Goal: Task Accomplishment & Management: Complete application form

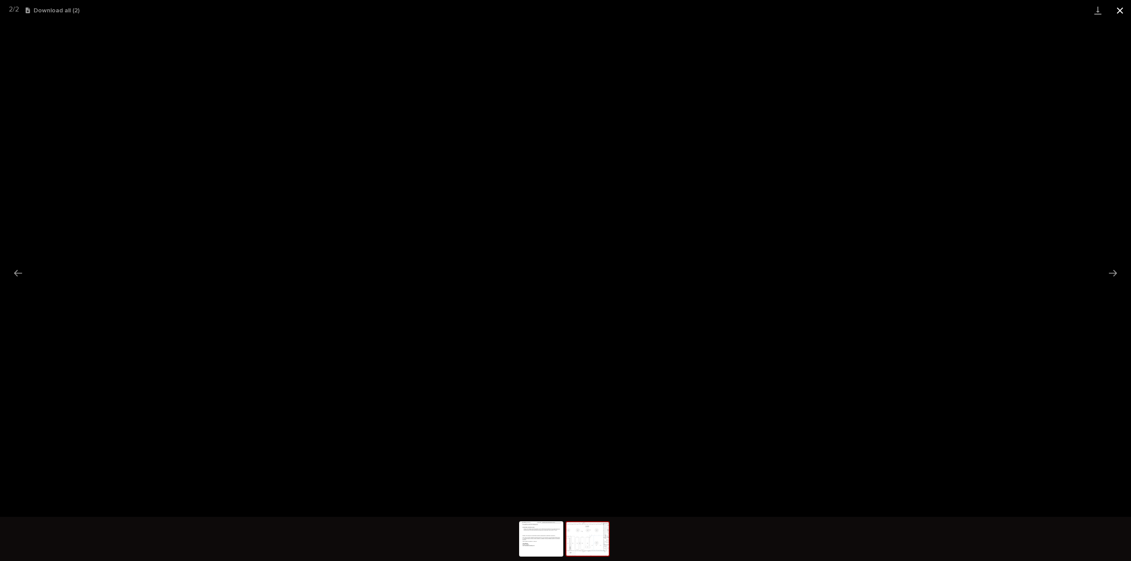
click at [1116, 11] on button "Close gallery" at bounding box center [1120, 10] width 22 height 21
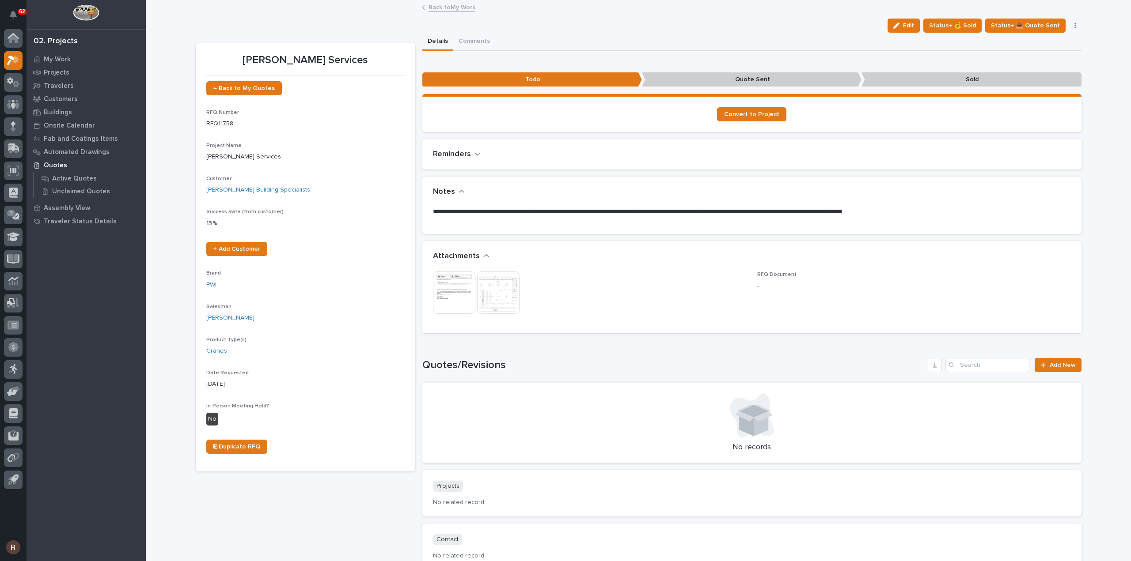
click at [460, 8] on link "Back to My Work" at bounding box center [451, 7] width 47 height 10
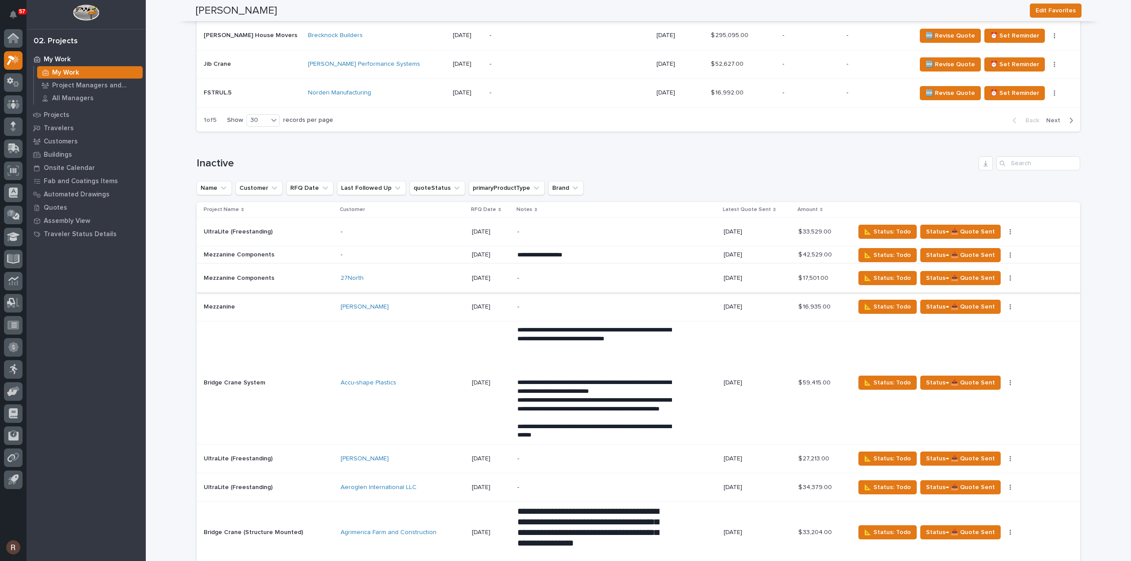
scroll to position [2090, 0]
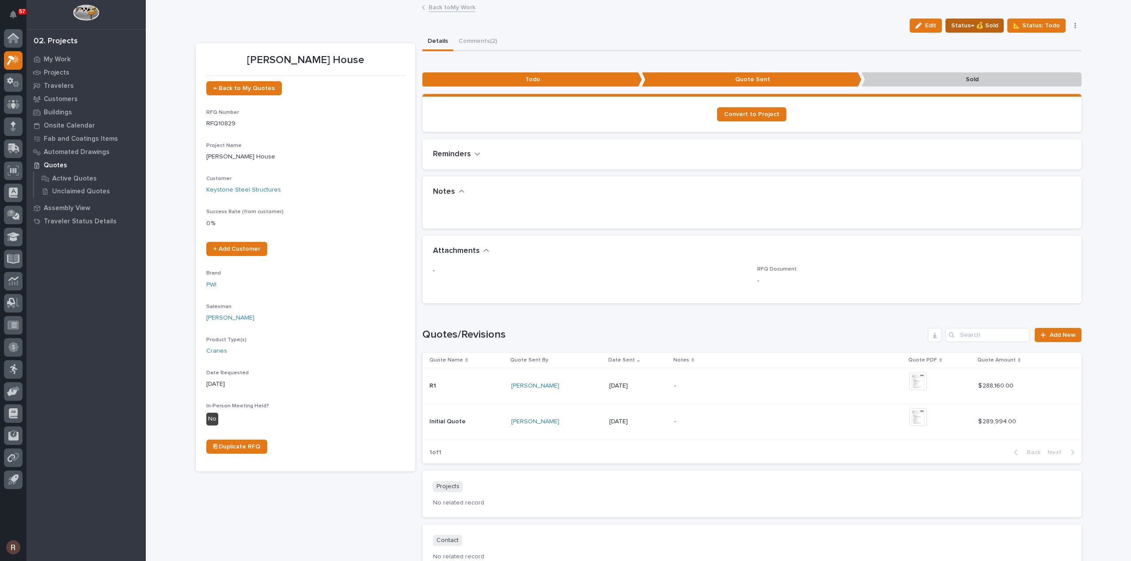
click at [961, 23] on span "Status→ 💰 Sold" at bounding box center [974, 25] width 47 height 11
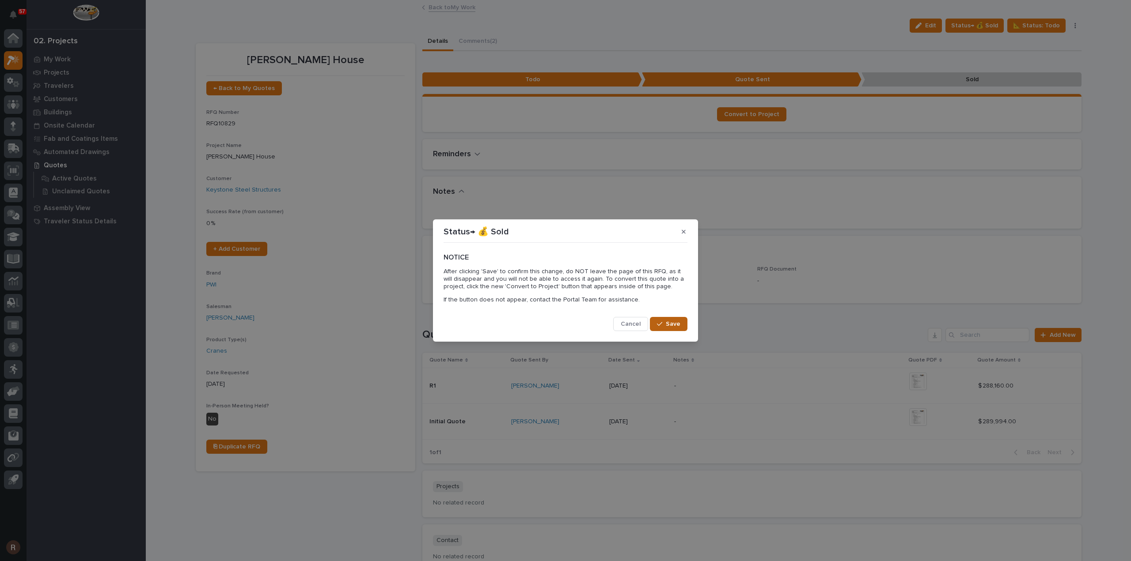
click at [656, 322] on button "Save" at bounding box center [669, 324] width 38 height 14
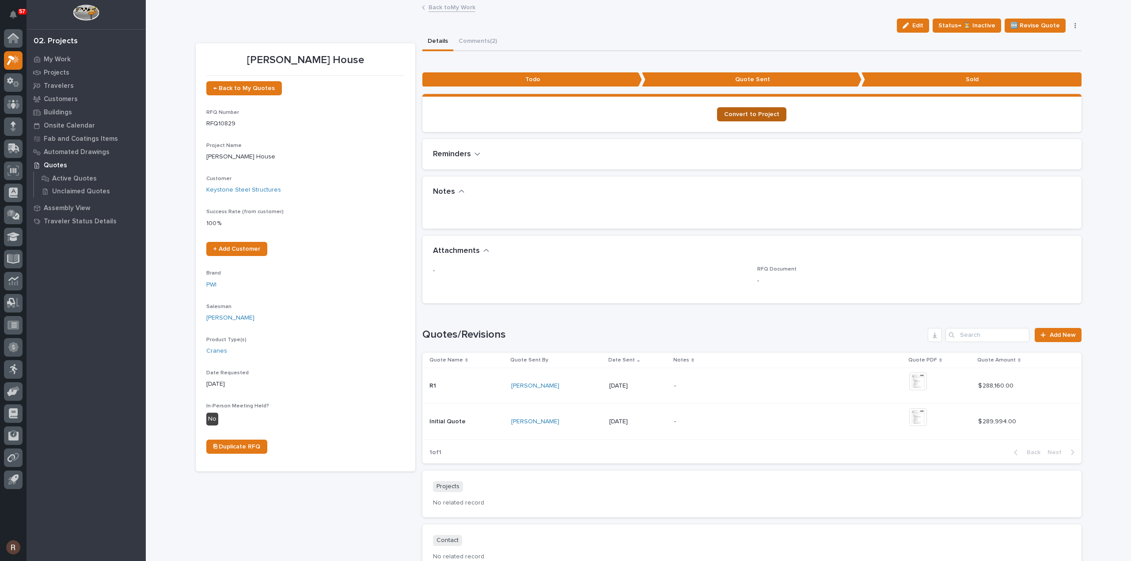
click at [755, 116] on span "Convert to Project" at bounding box center [751, 114] width 55 height 6
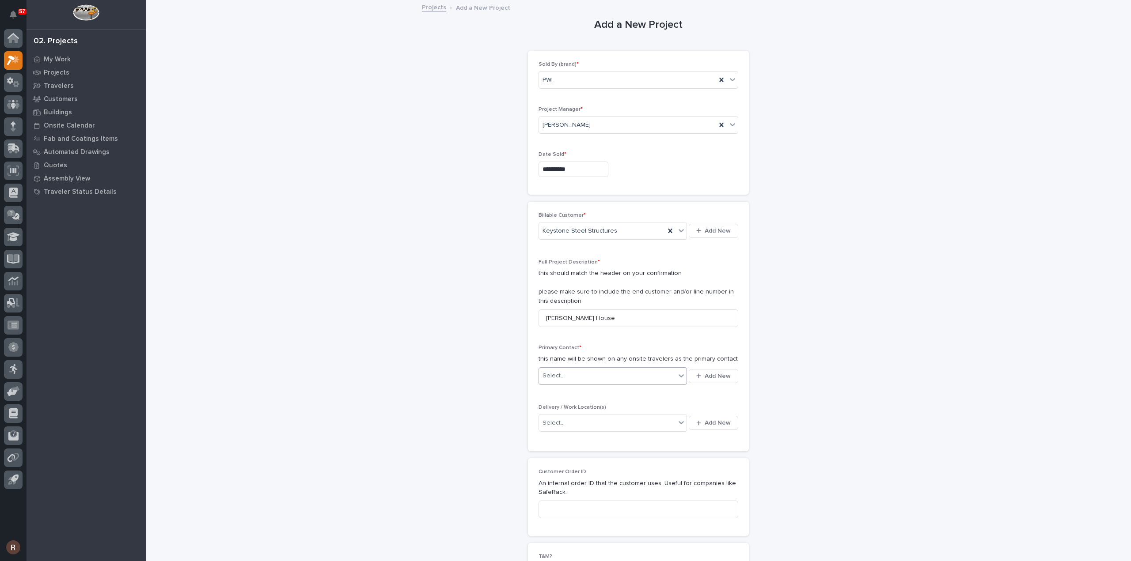
click at [586, 378] on div "Select..." at bounding box center [607, 376] width 136 height 15
click at [709, 373] on span "Add New" at bounding box center [718, 376] width 26 height 8
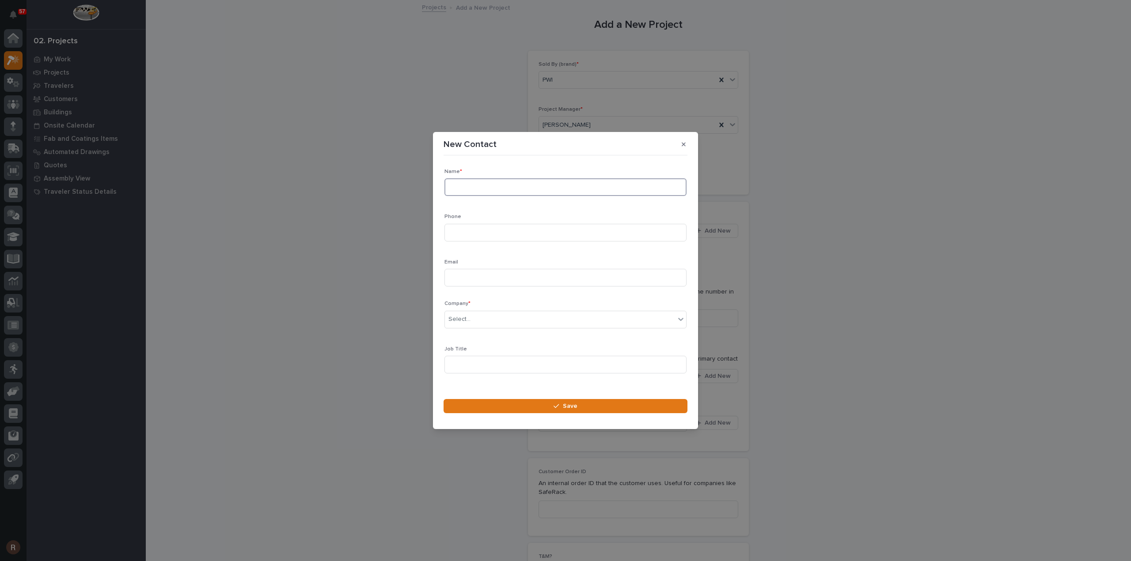
click at [451, 181] on input at bounding box center [565, 187] width 242 height 18
type input "Elam King"
paste input "484-722-8274"
type input "484-722-8274"
drag, startPoint x: 466, startPoint y: 284, endPoint x: 253, endPoint y: 128, distance: 264.2
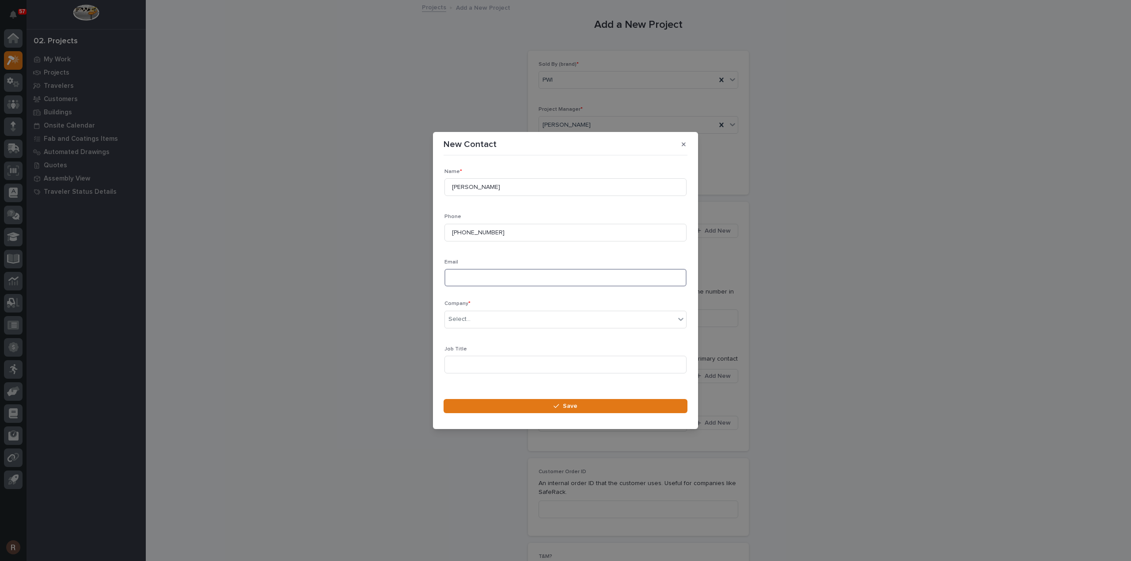
click at [464, 281] on input at bounding box center [565, 278] width 242 height 18
paste input "elam@keystonesteelstructures.com"
type input "elam@keystonesteelstructures.com"
click at [489, 323] on div "Select..." at bounding box center [560, 319] width 230 height 15
type input "**********"
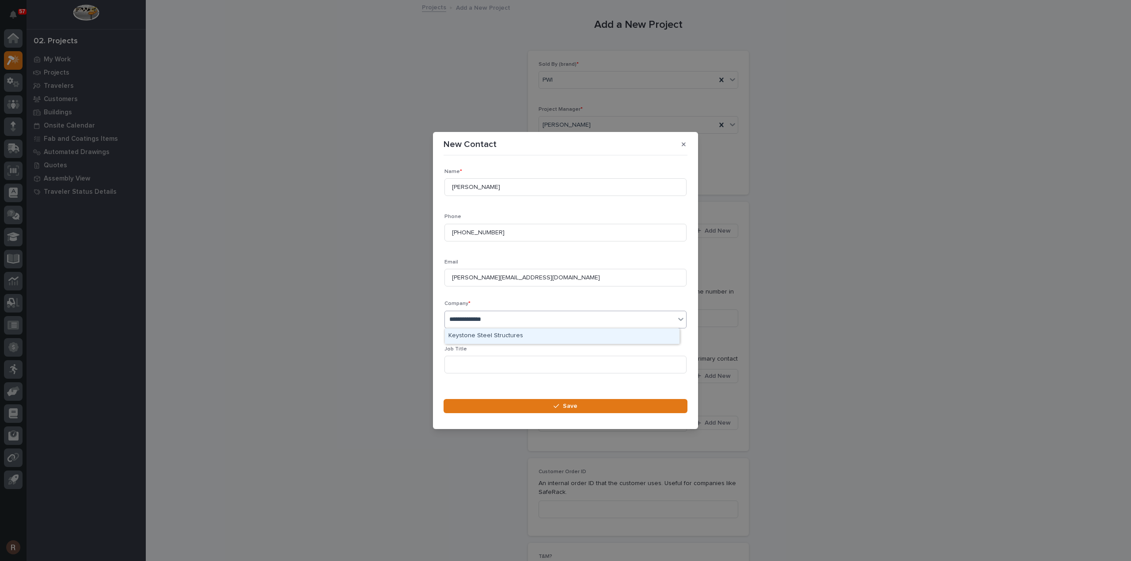
click at [485, 333] on div "Keystone Steel Structures" at bounding box center [562, 336] width 235 height 15
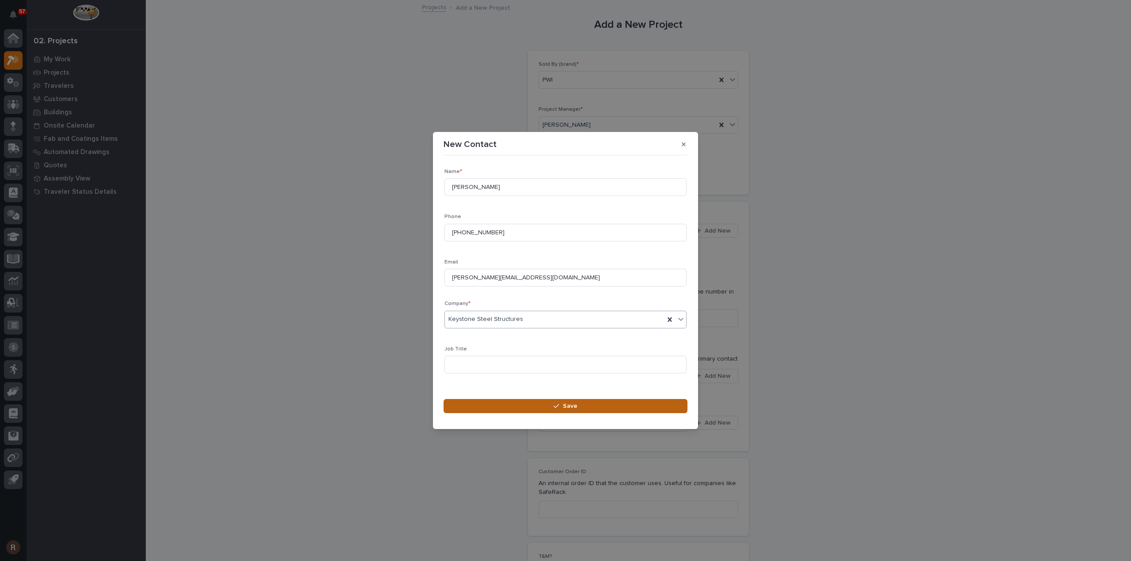
click at [488, 404] on button "Save" at bounding box center [565, 406] width 244 height 14
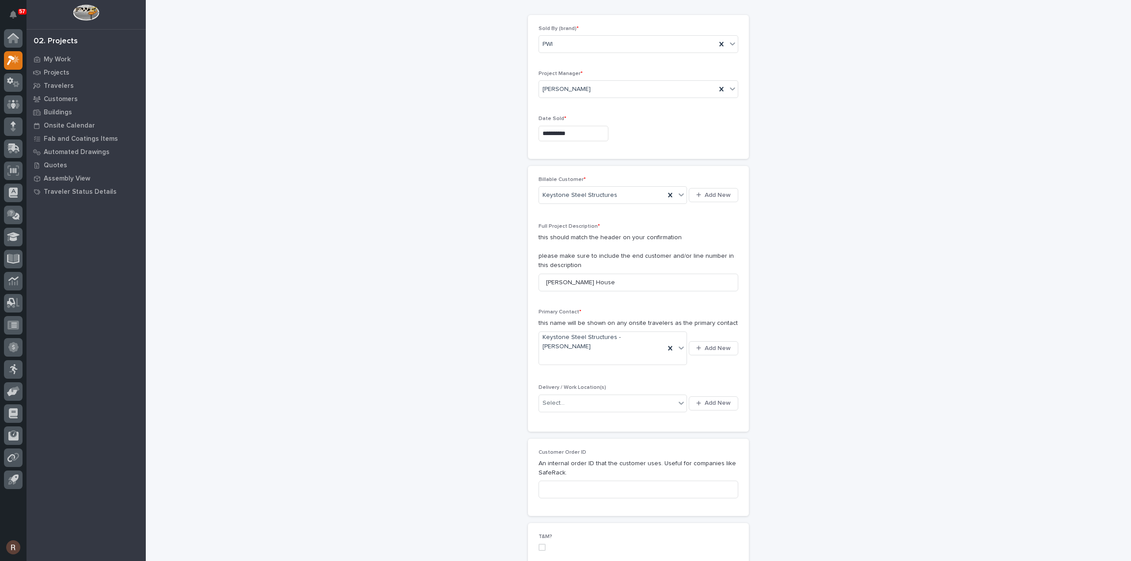
scroll to position [133, 0]
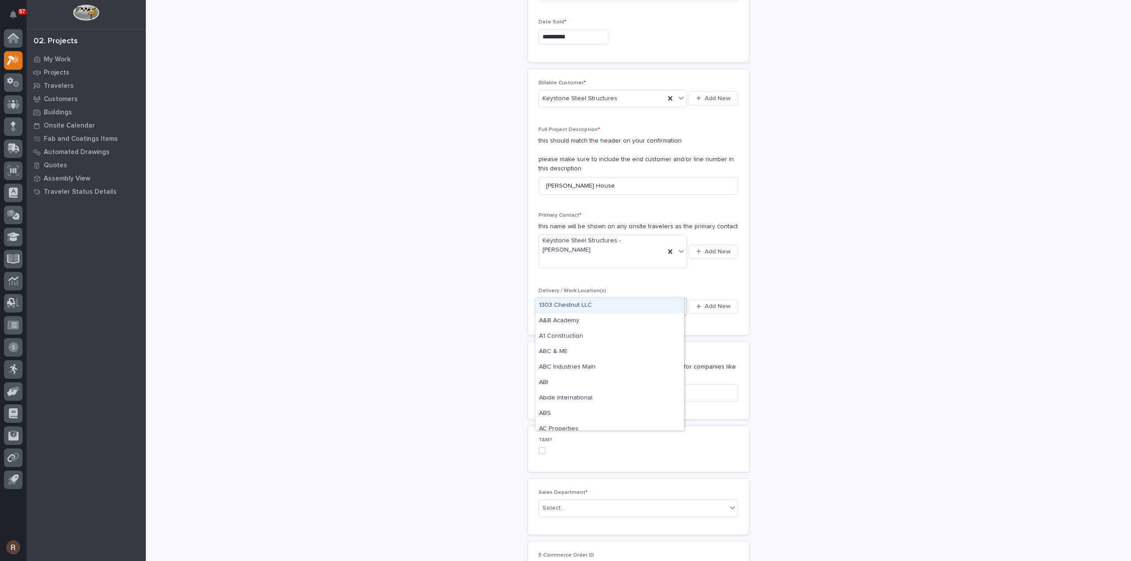
click at [638, 299] on div "Select..." at bounding box center [607, 306] width 136 height 15
click at [705, 303] on span "Add New" at bounding box center [718, 307] width 26 height 8
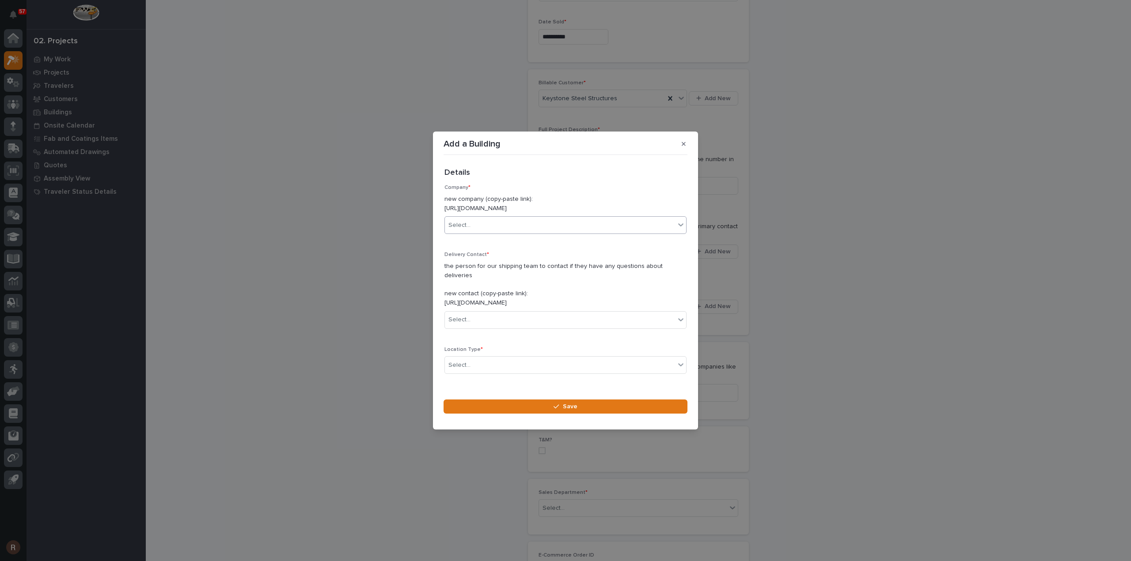
click at [475, 229] on div "Select..." at bounding box center [560, 225] width 230 height 15
type input "**********"
click at [484, 247] on div "Keystone Steel Structures" at bounding box center [562, 246] width 235 height 15
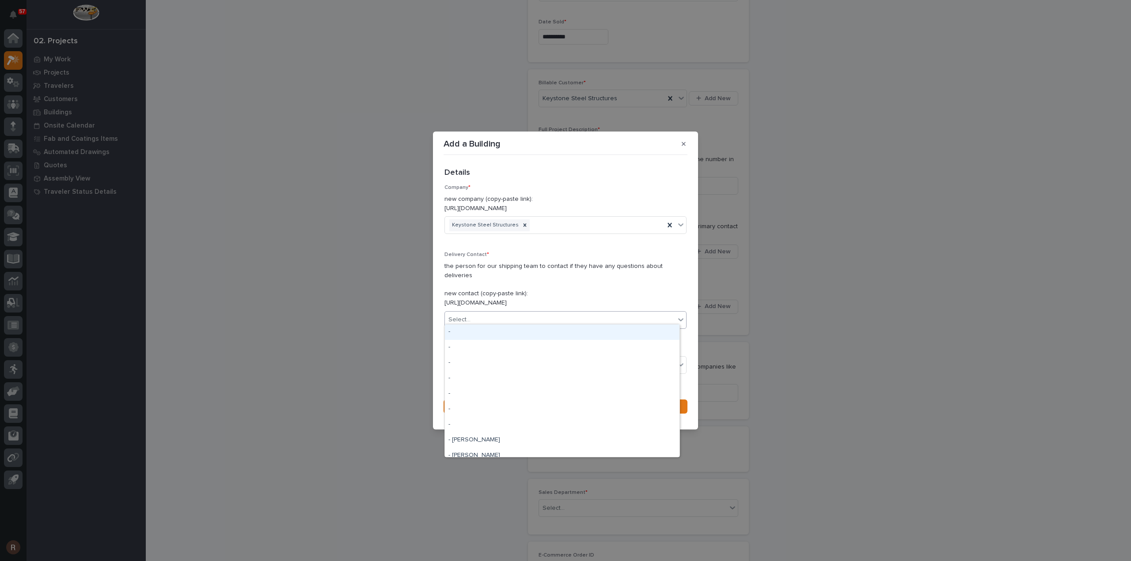
click at [480, 311] on div "Select..." at bounding box center [565, 320] width 242 height 18
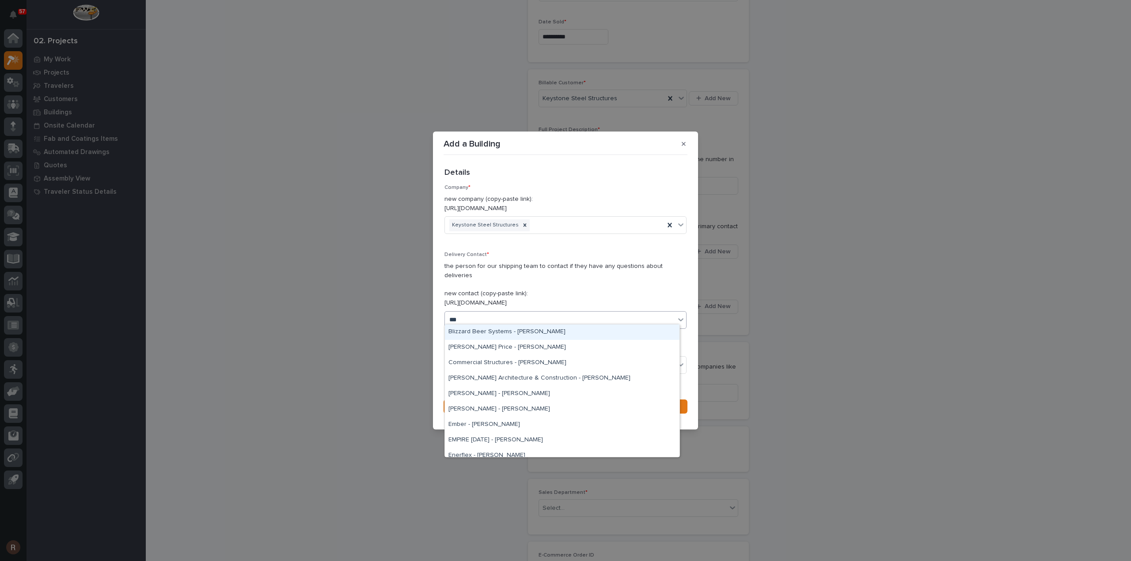
type input "****"
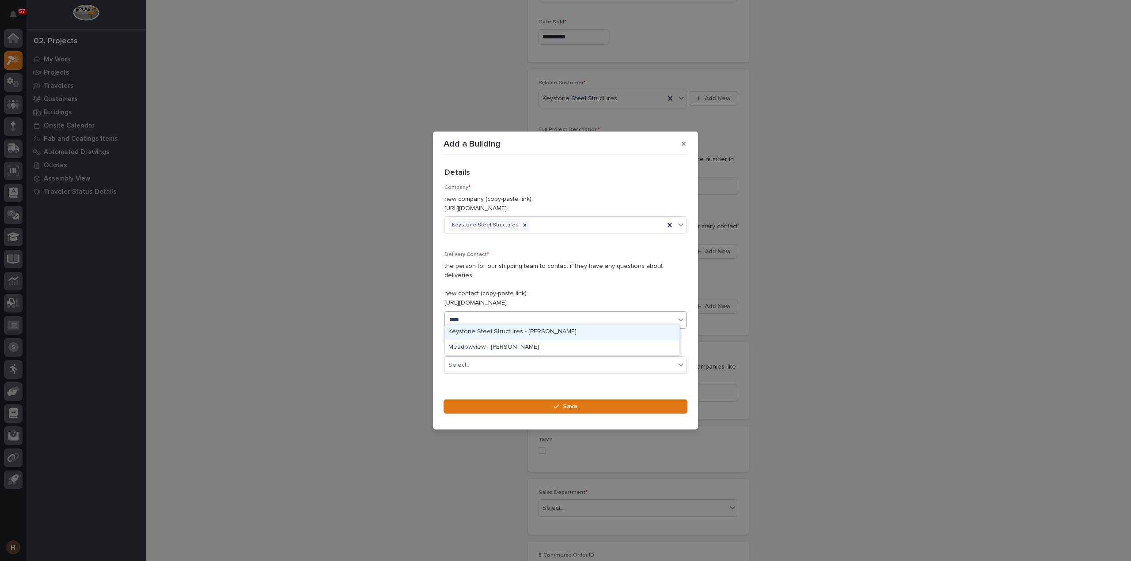
click at [475, 335] on div "Keystone Steel Structures - Elam King" at bounding box center [562, 332] width 235 height 15
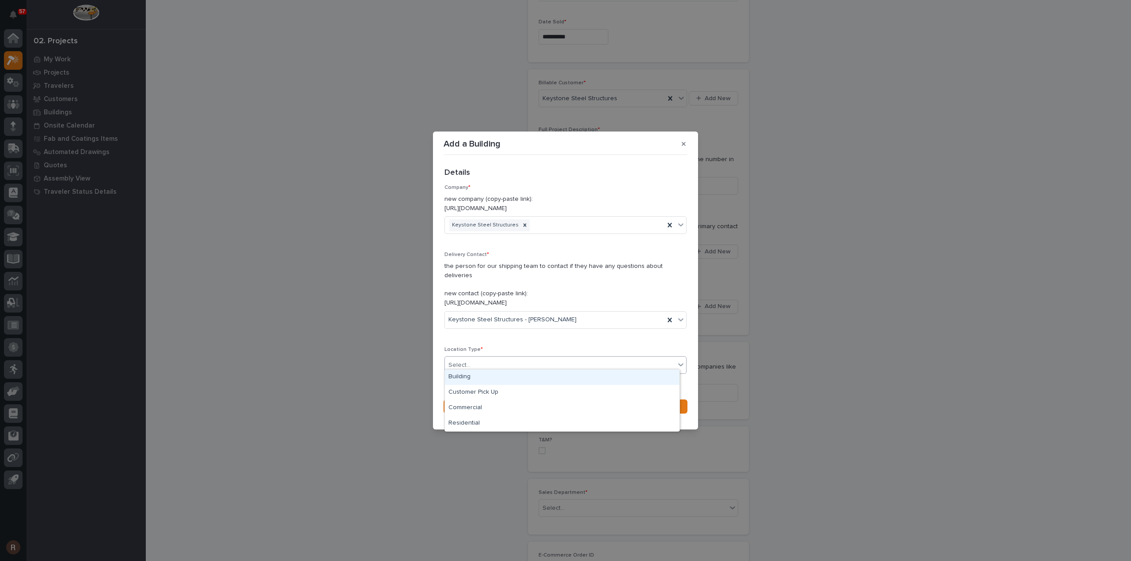
click at [474, 358] on div "Select..." at bounding box center [560, 365] width 230 height 15
click at [465, 373] on div "Building" at bounding box center [562, 377] width 235 height 15
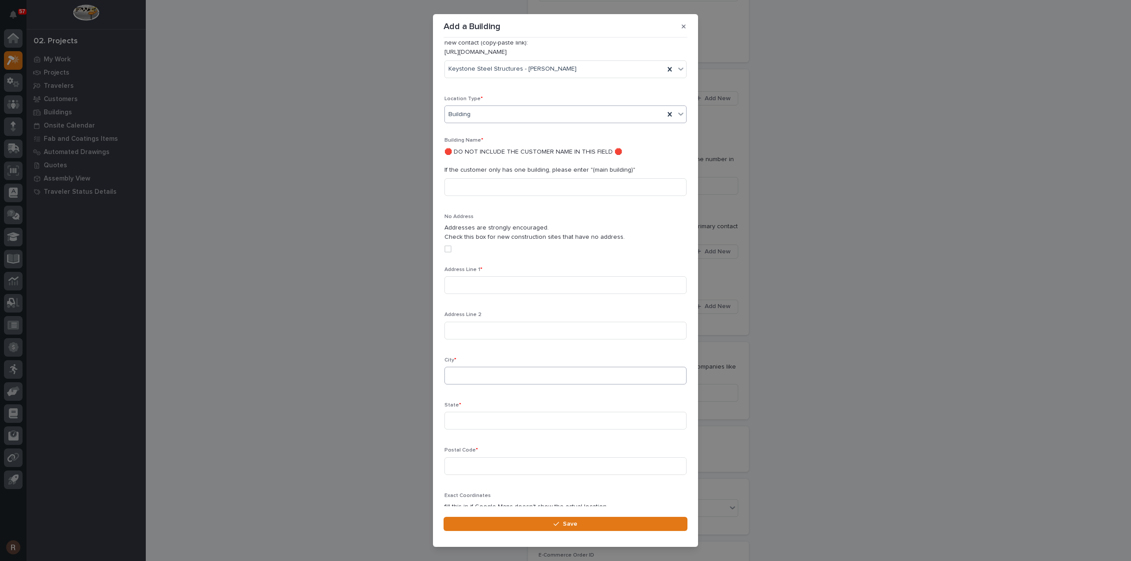
scroll to position [189, 0]
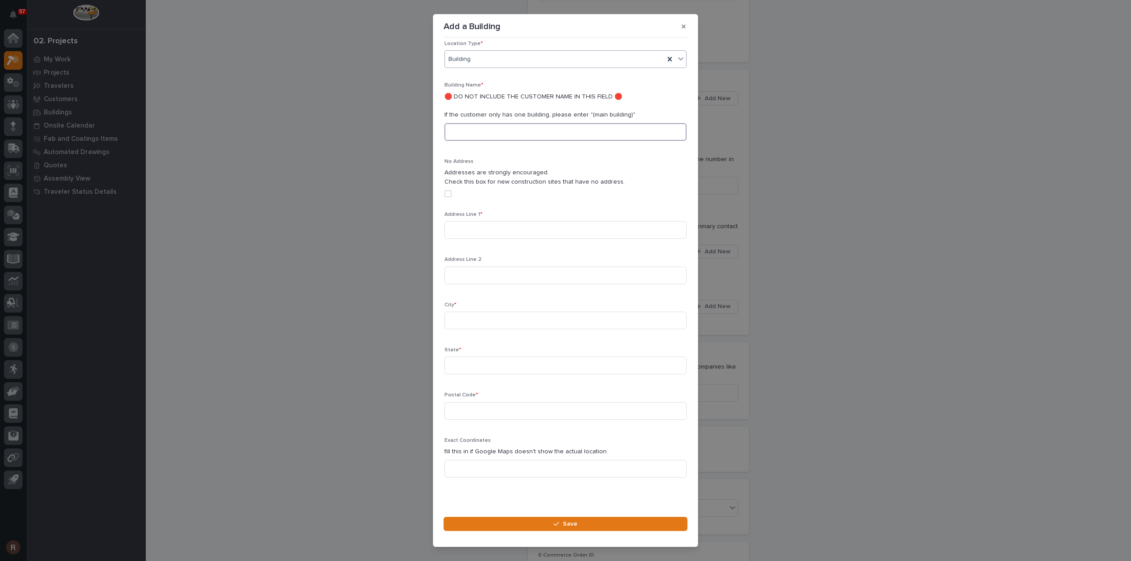
click at [474, 126] on input at bounding box center [565, 132] width 242 height 18
type input "[PERSON_NAME] House Movers"
click at [459, 222] on input at bounding box center [565, 230] width 242 height 18
type input "10 Birch Lane"
type input "Bernville"
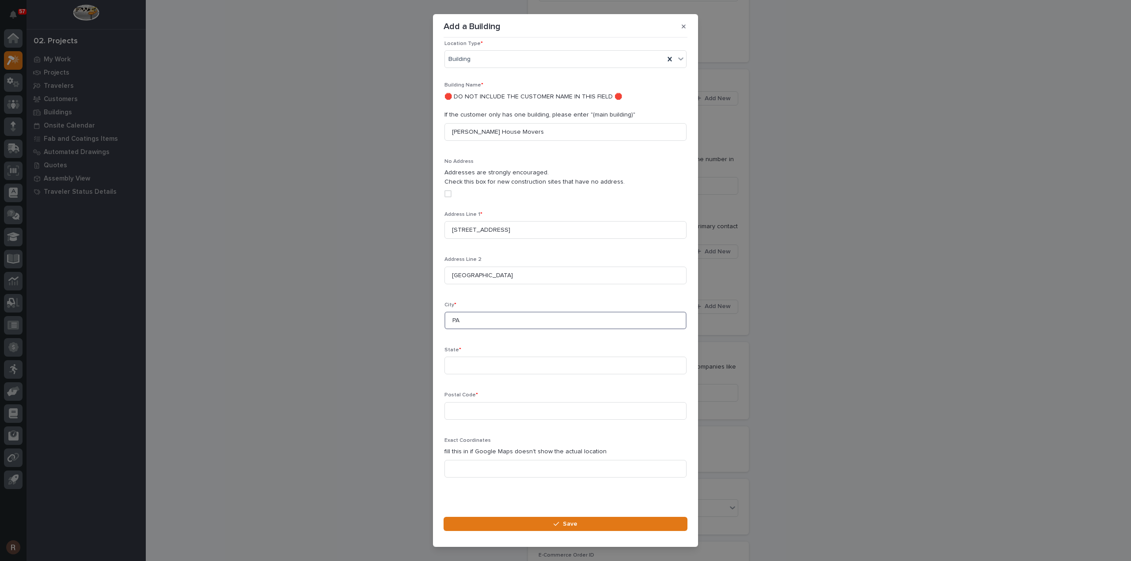
type input "P"
click at [385, 270] on div "Add a Building Loading... Saving… Loading... Saving… Loading... Saving… Details…" at bounding box center [565, 280] width 1131 height 561
click at [472, 314] on input at bounding box center [565, 321] width 242 height 18
paste input "Bernville"
type input "Bernville"
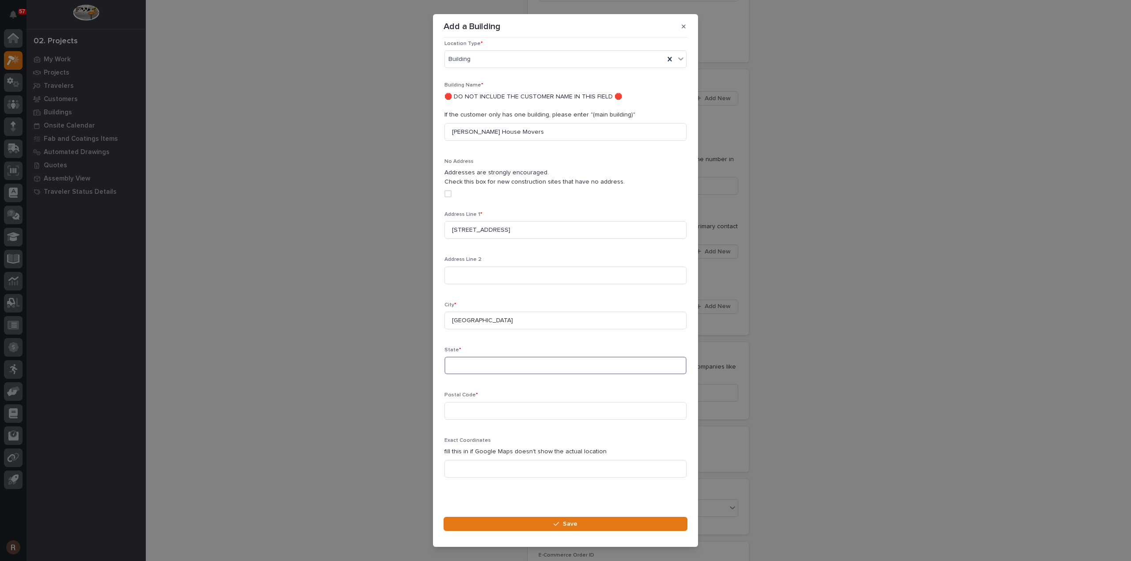
click at [467, 360] on input at bounding box center [565, 366] width 242 height 18
type input "PA"
click at [478, 403] on input at bounding box center [565, 411] width 242 height 18
type input "19506"
click at [508, 523] on button "Save" at bounding box center [565, 524] width 244 height 14
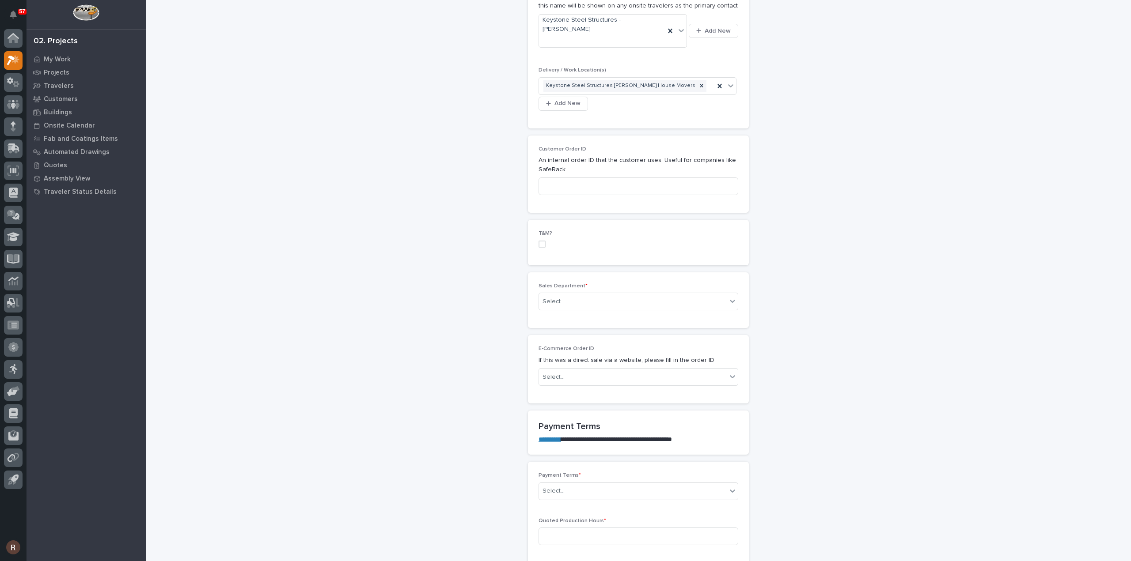
scroll to position [398, 0]
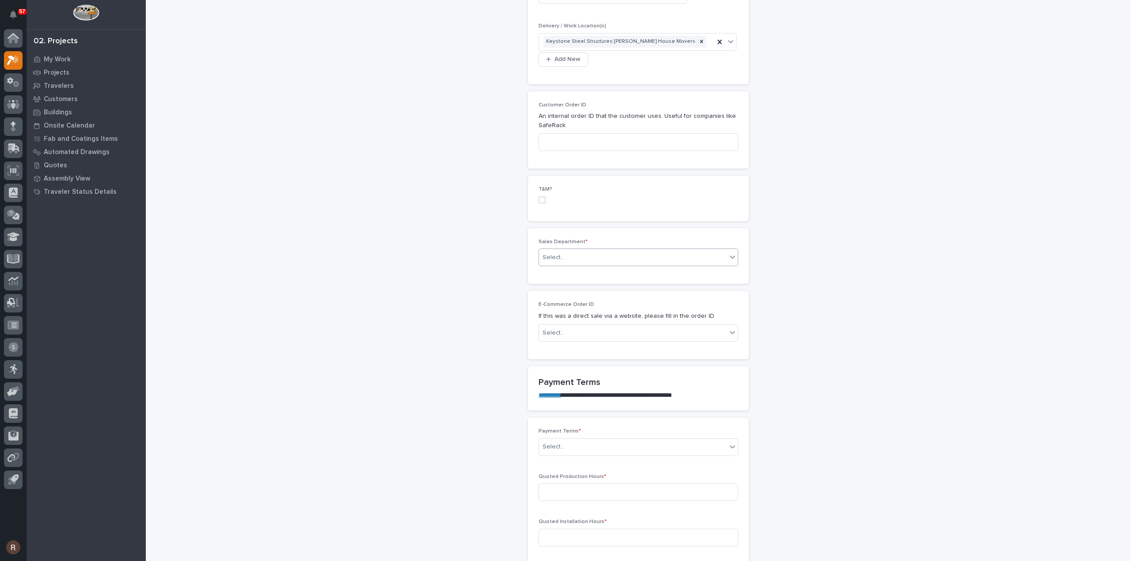
click at [563, 250] on div "Select..." at bounding box center [633, 257] width 188 height 15
click at [557, 252] on span "National Sales" at bounding box center [561, 253] width 45 height 10
click at [570, 251] on div "National Sales" at bounding box center [564, 257] width 45 height 13
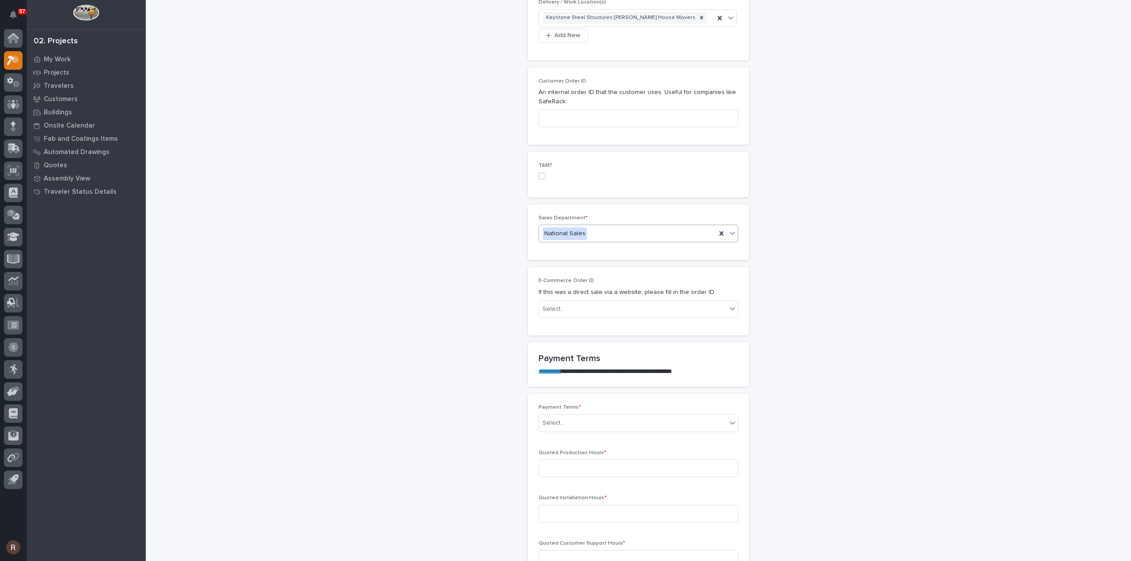
scroll to position [442, 0]
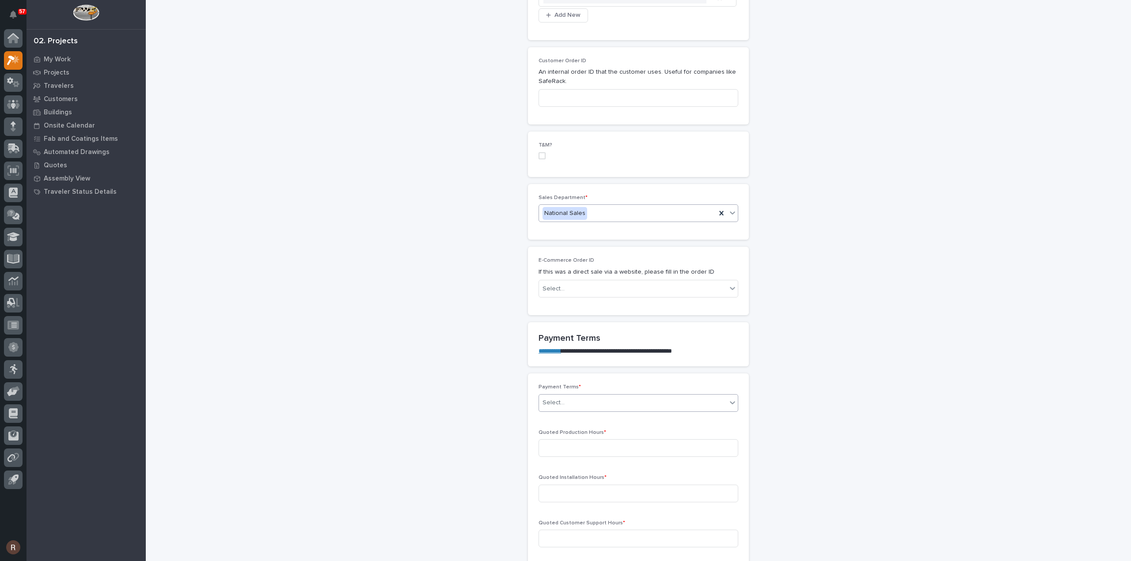
click at [555, 398] on div "Select..." at bounding box center [553, 402] width 22 height 9
click at [554, 430] on div "35/65" at bounding box center [634, 429] width 199 height 15
click at [581, 440] on input at bounding box center [638, 449] width 200 height 18
type input "240"
type input "234"
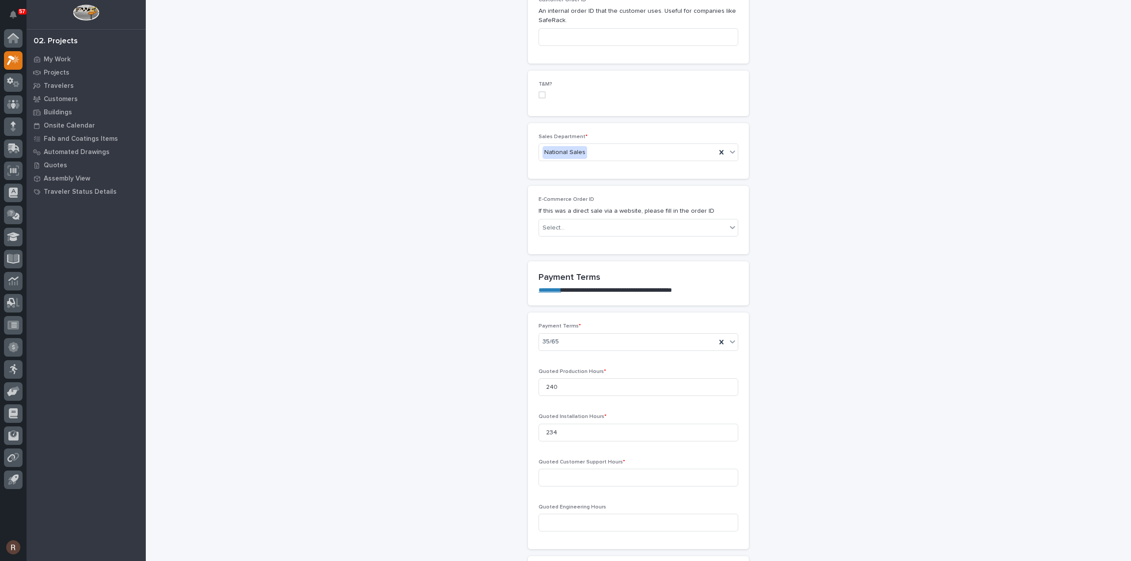
scroll to position [574, 0]
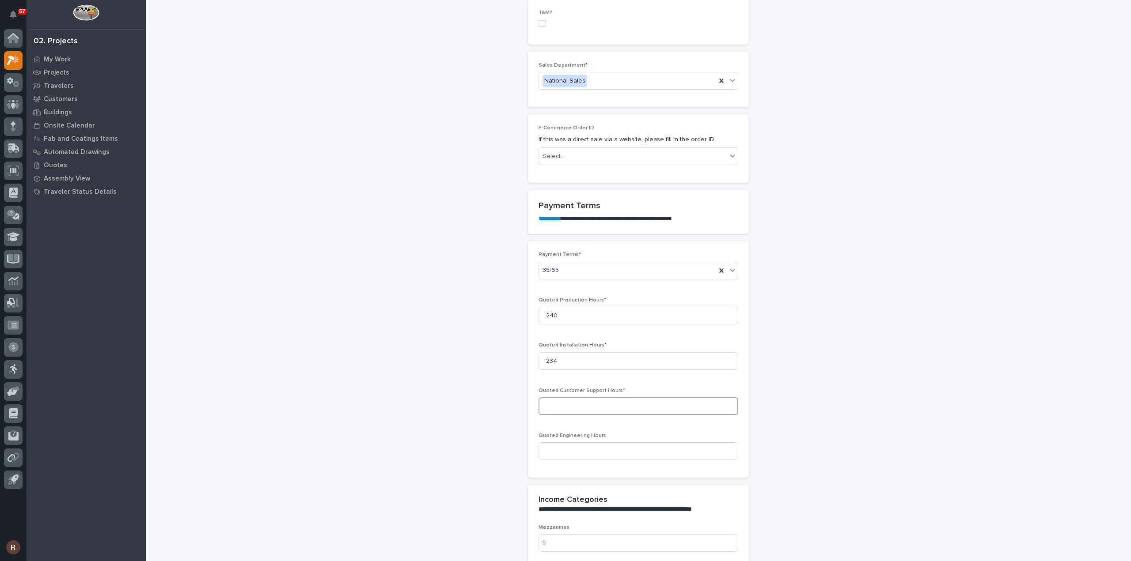
click at [596, 398] on input at bounding box center [638, 407] width 200 height 18
type input "30"
click at [573, 443] on input at bounding box center [638, 452] width 200 height 18
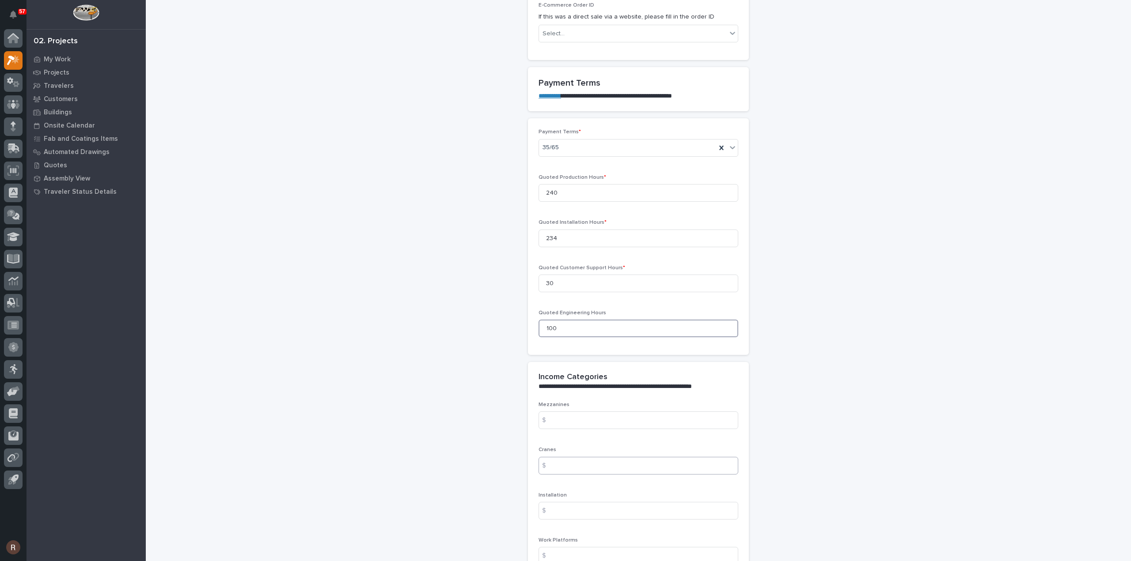
scroll to position [795, 0]
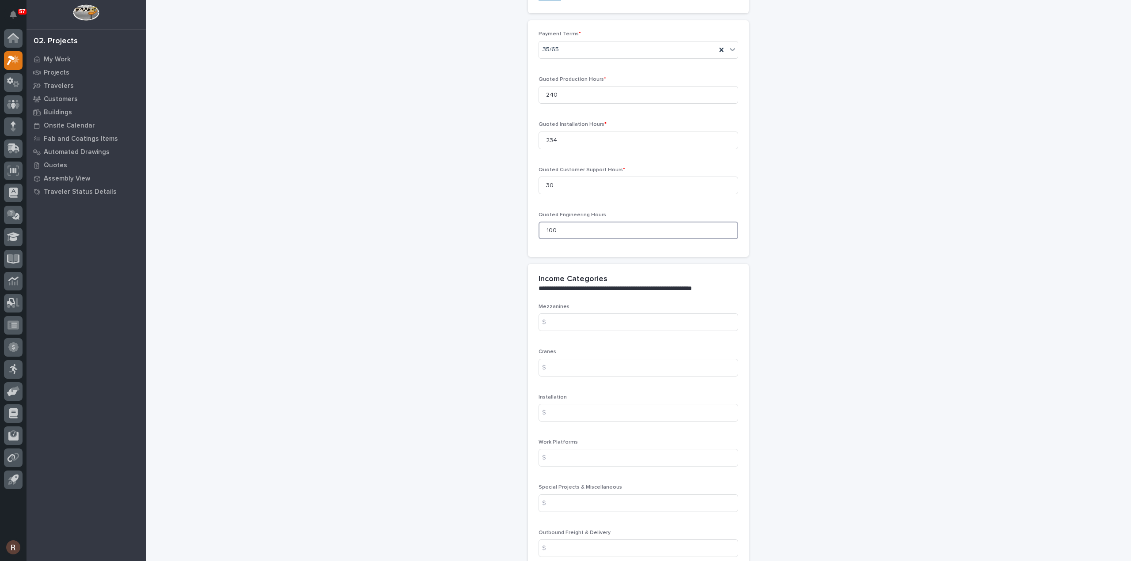
type input "100"
click at [548, 314] on div "$" at bounding box center [547, 323] width 18 height 18
click at [567, 314] on input at bounding box center [638, 323] width 200 height 18
type input "0"
type input "224467.81"
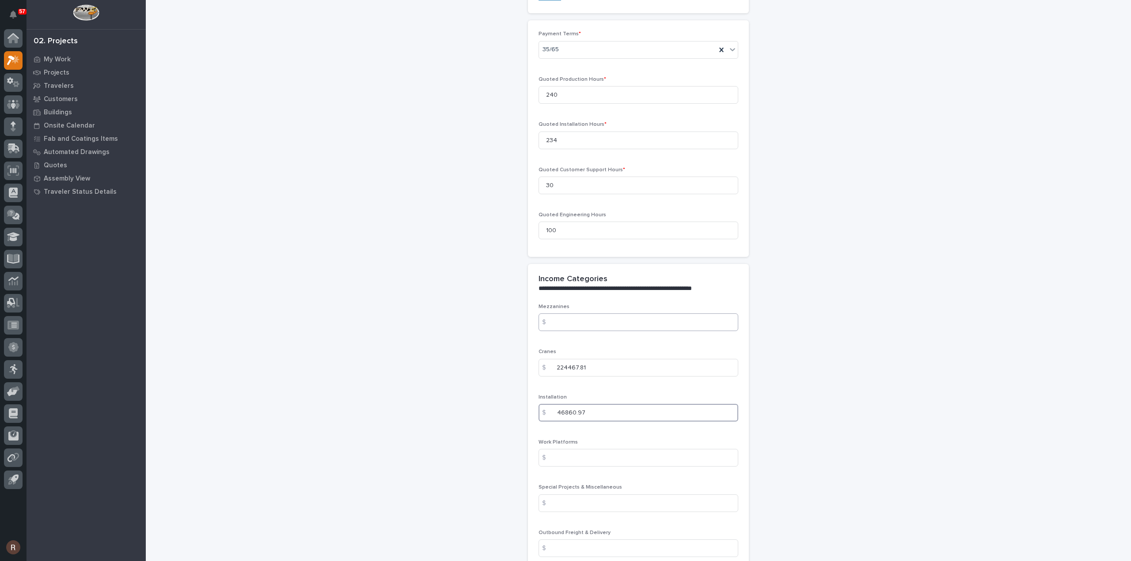
type input "46860.97"
type input "3761"
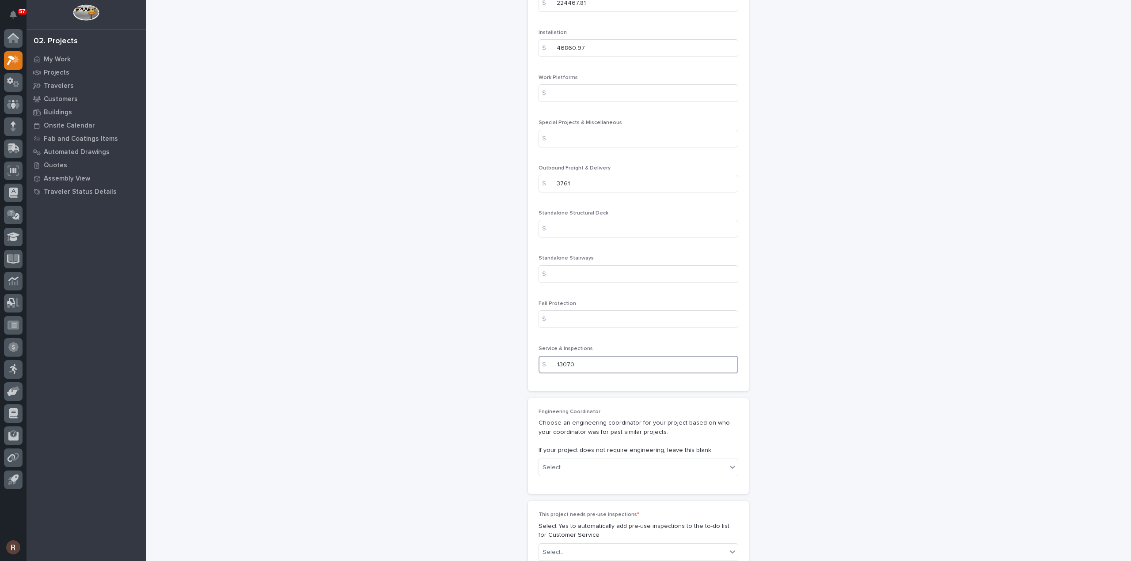
scroll to position [1308, 0]
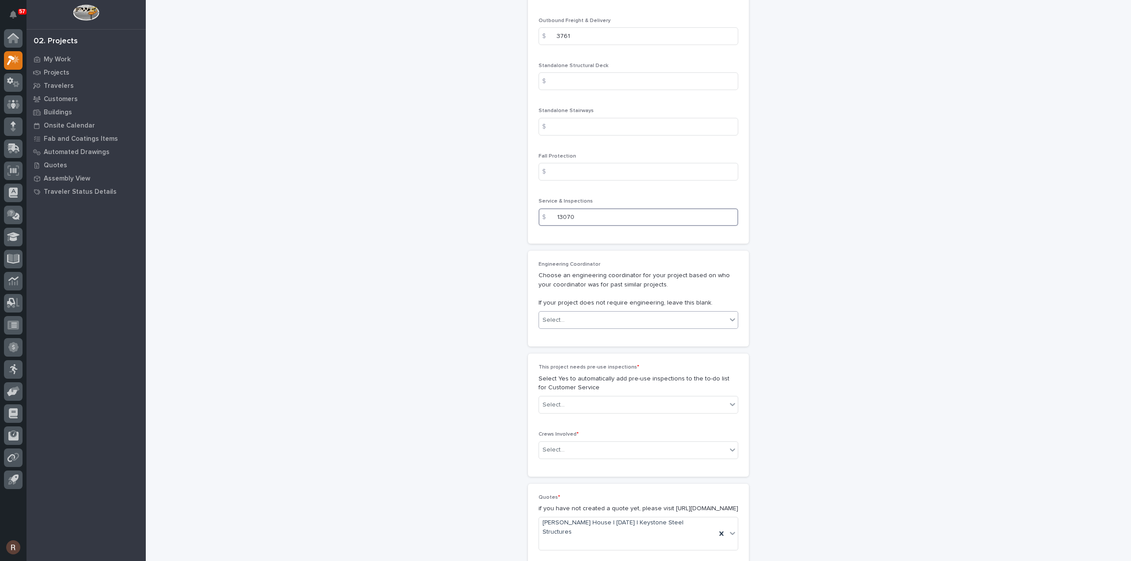
type input "13070"
click at [587, 313] on div "Select..." at bounding box center [633, 320] width 188 height 15
click at [606, 313] on div "Select..." at bounding box center [633, 320] width 188 height 15
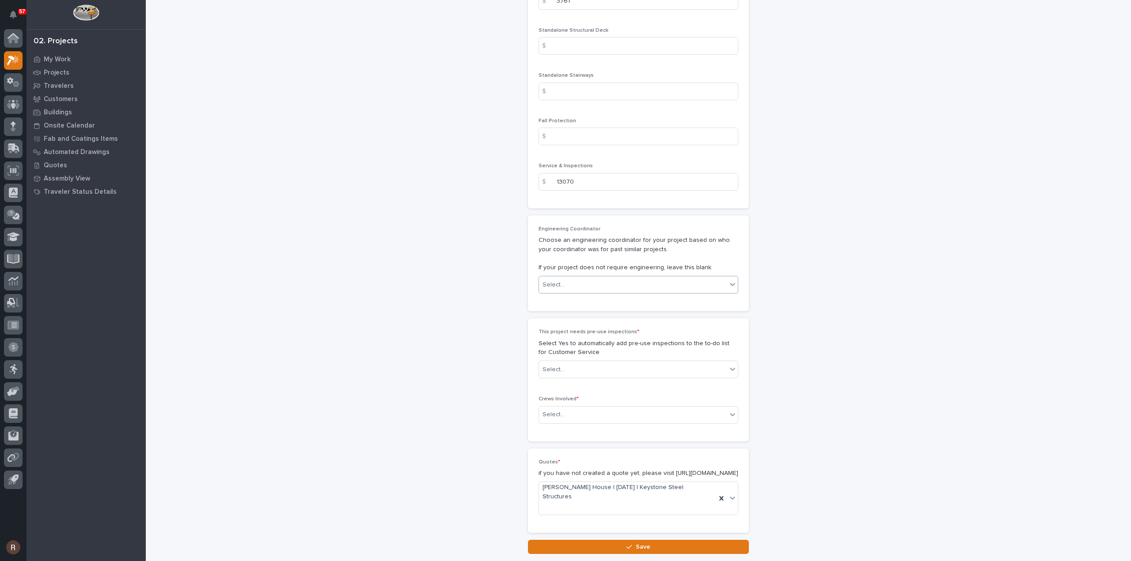
scroll to position [1375, 0]
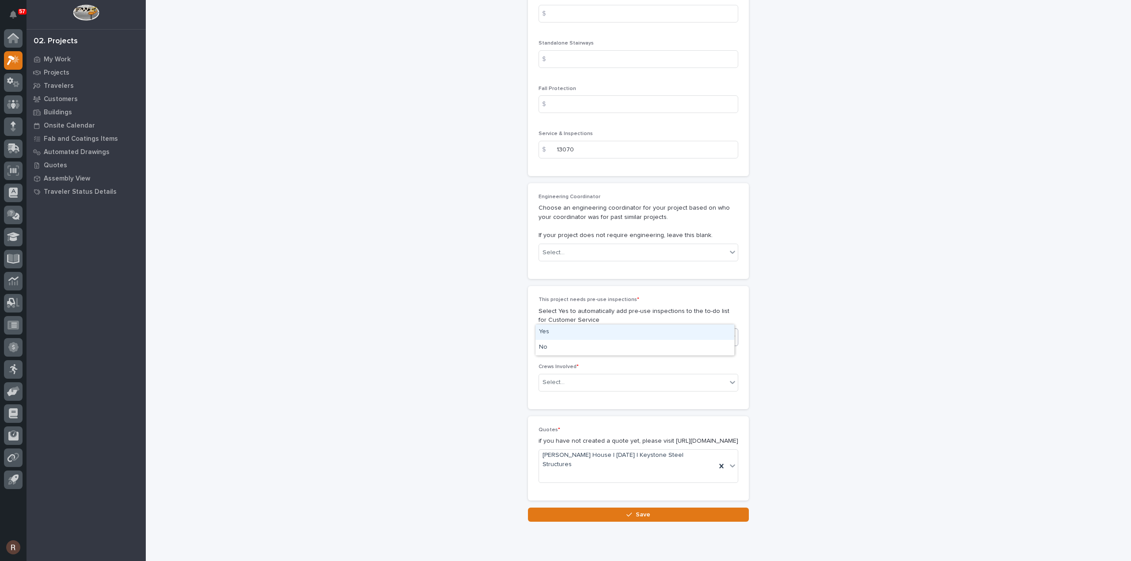
click at [587, 330] on div "Select..." at bounding box center [633, 337] width 188 height 15
click at [548, 334] on div "Yes" at bounding box center [634, 332] width 199 height 15
click at [552, 378] on div "Select..." at bounding box center [553, 382] width 22 height 9
click at [552, 373] on div "Production" at bounding box center [634, 376] width 199 height 15
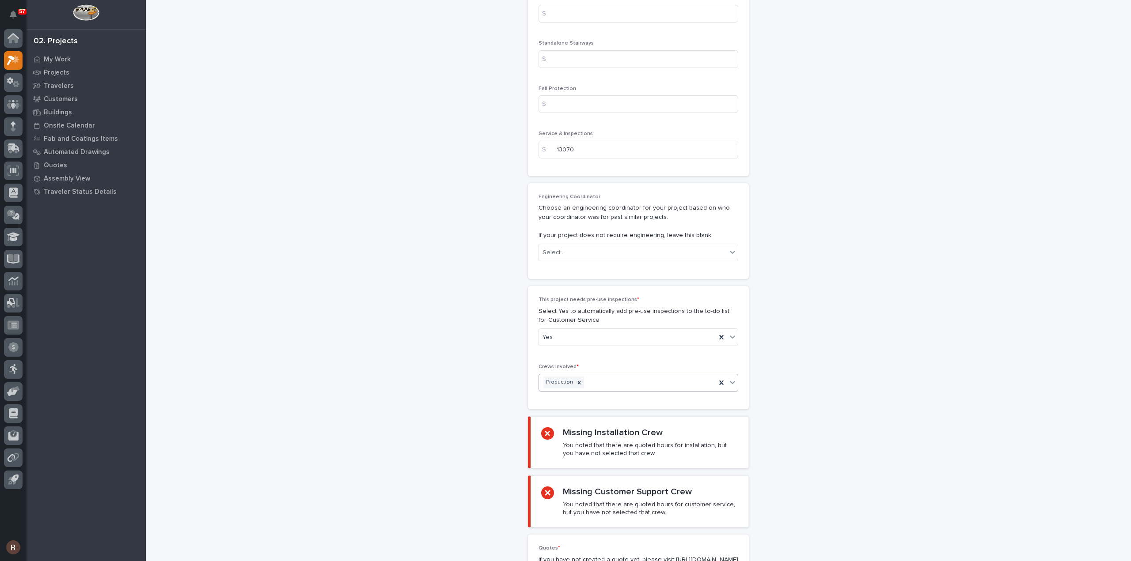
click at [622, 375] on div "Production" at bounding box center [627, 382] width 177 height 15
click at [597, 373] on div "Installation" at bounding box center [634, 376] width 199 height 15
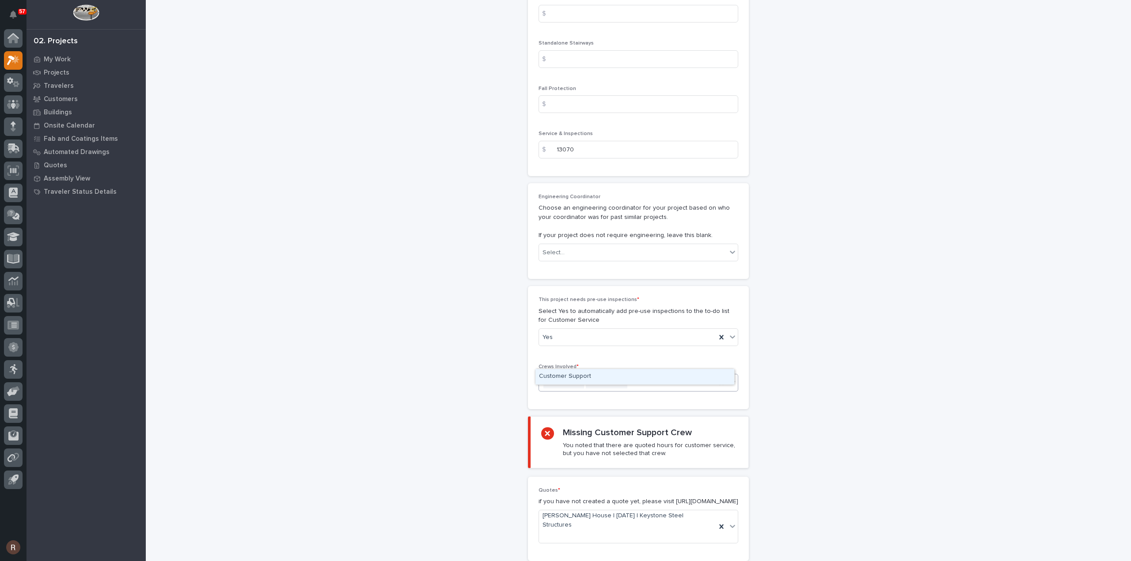
click at [623, 375] on div "Production Installation" at bounding box center [627, 382] width 177 height 15
click at [603, 377] on div "Customer Support" at bounding box center [634, 376] width 199 height 15
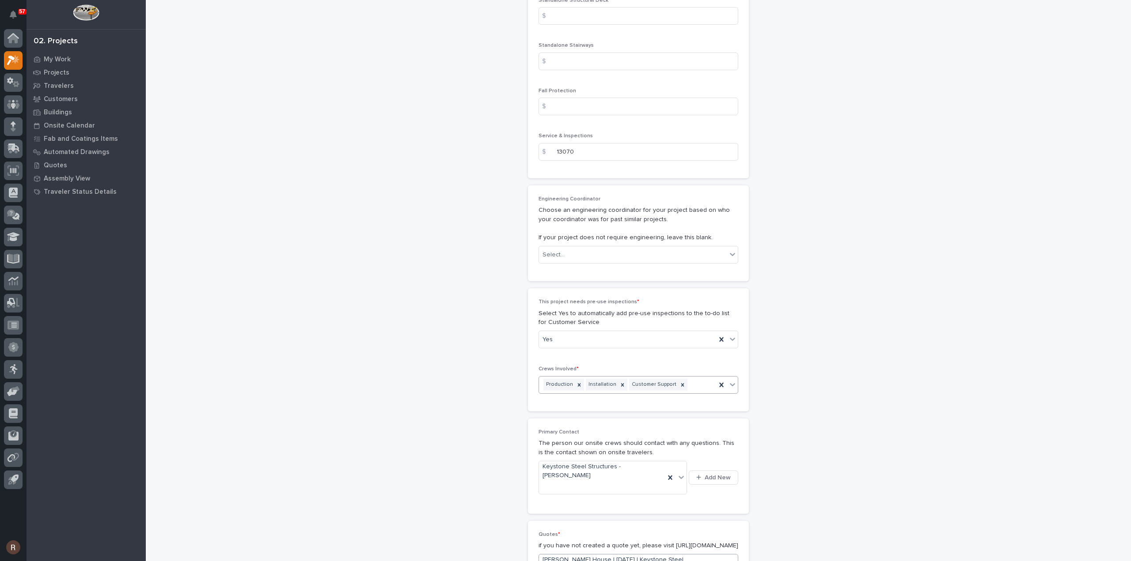
scroll to position [1461, 0]
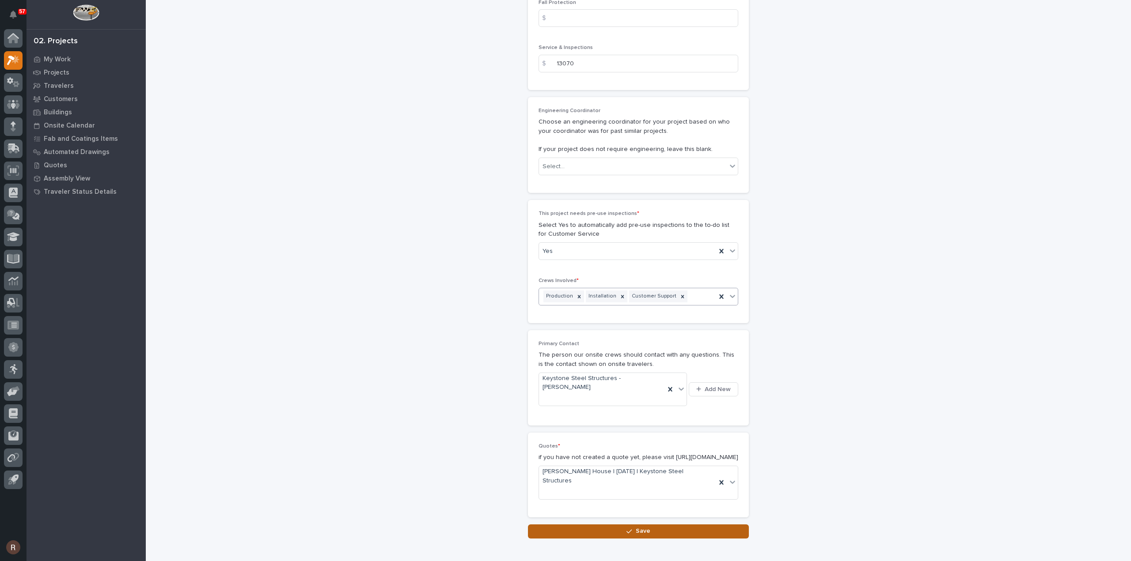
click at [626, 529] on icon "button" at bounding box center [628, 532] width 5 height 6
